Goal: Communication & Community: Answer question/provide support

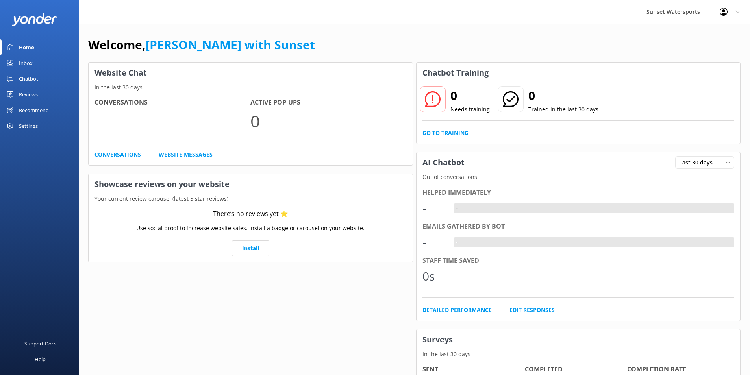
click at [22, 61] on div "Inbox" at bounding box center [26, 63] width 14 height 16
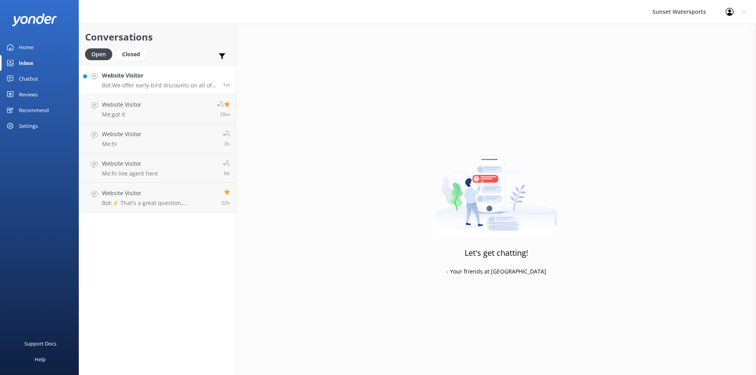
click at [130, 81] on div "Website Visitor Bot: We offer early-bird discounts on all of our morning trips.…" at bounding box center [159, 79] width 115 height 17
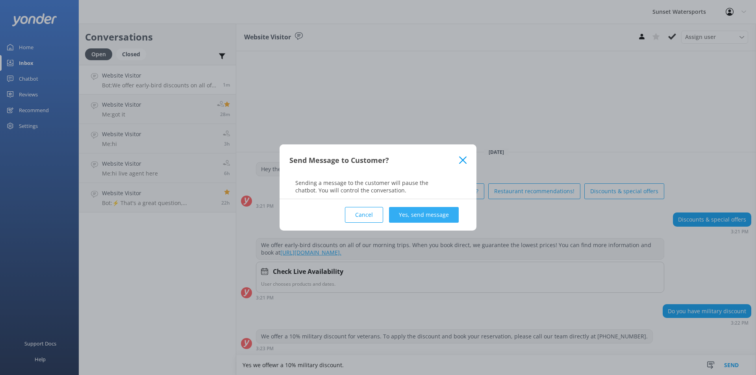
type textarea "Yes we offewr a 10% military discount."
click at [414, 213] on button "Yes, send message" at bounding box center [424, 215] width 70 height 16
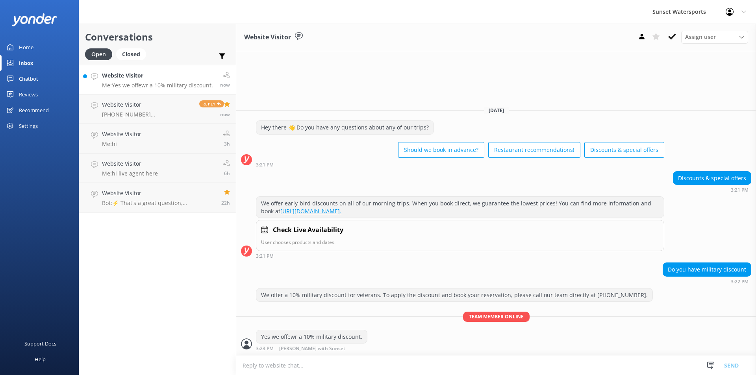
click at [164, 79] on h4 "Website Visitor" at bounding box center [157, 75] width 111 height 9
click at [178, 112] on p "[PHONE_NUMBER] [PERSON_NAME] already booked sandbar trip. now needs Golfcart fo…" at bounding box center [147, 114] width 91 height 7
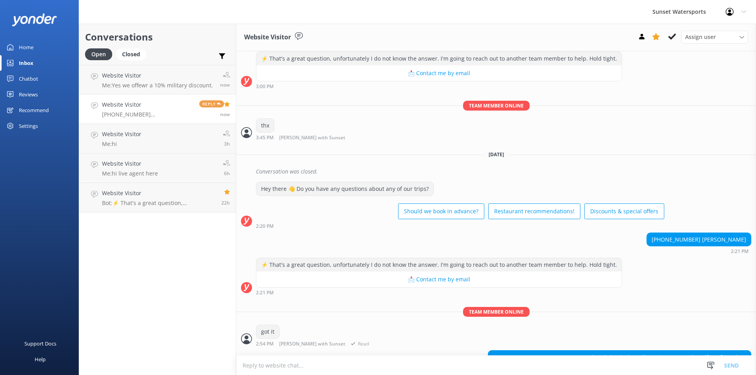
scroll to position [2992, 0]
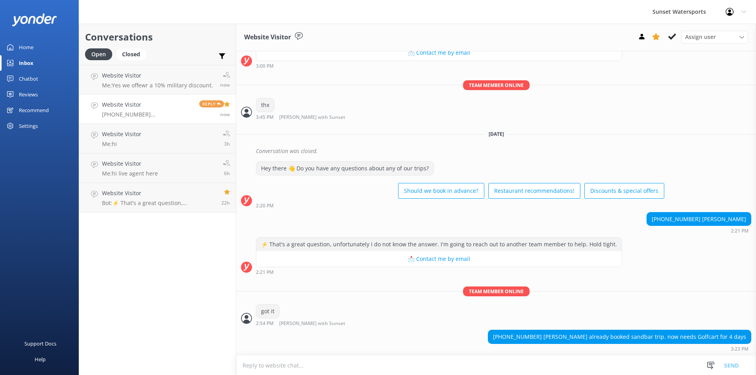
click at [248, 366] on textarea at bounding box center [495, 365] width 519 height 19
type textarea "thanks"
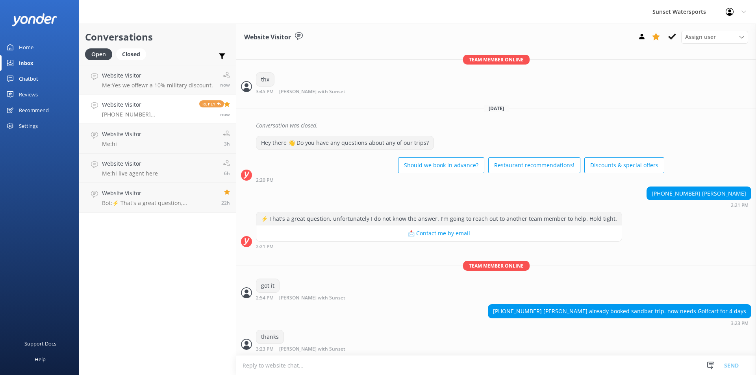
scroll to position [3018, 0]
